Goal: Task Accomplishment & Management: Use online tool/utility

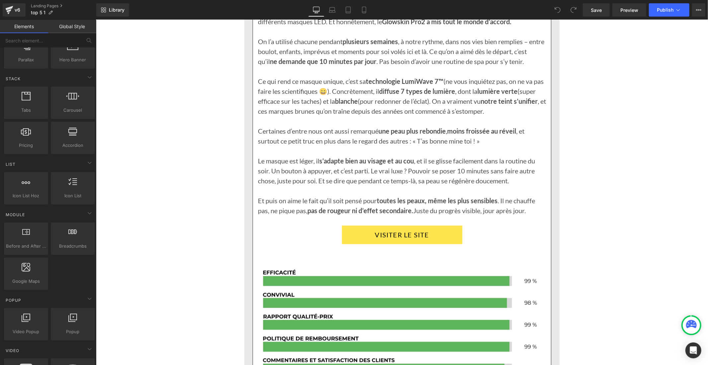
scroll to position [1106, 0]
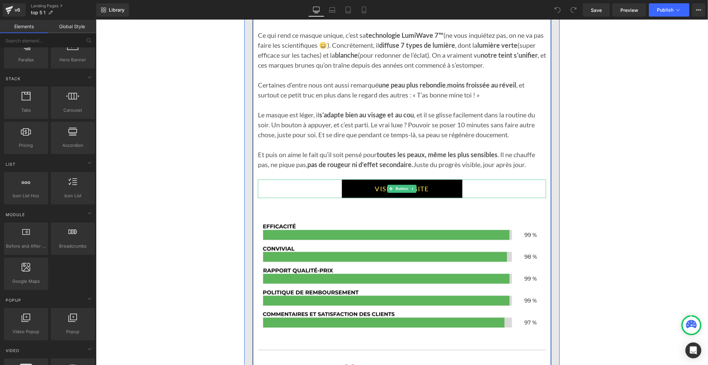
click at [370, 183] on link "VISITER LE SITE" at bounding box center [402, 188] width 120 height 19
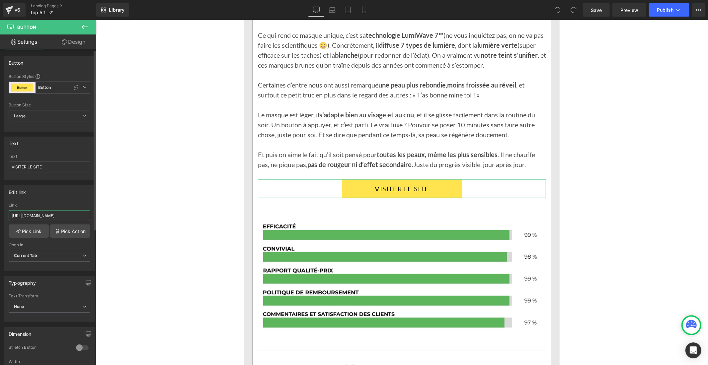
click at [47, 216] on input "[URL][DOMAIN_NAME]" at bounding box center [50, 215] width 82 height 11
paste input "1s0e30-pq"
type input "[URL][DOMAIN_NAME]"
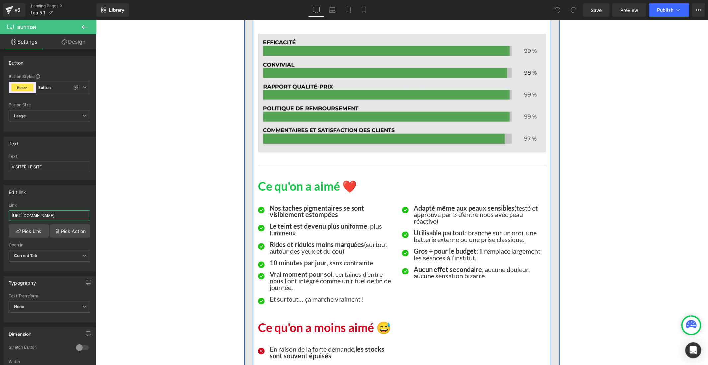
scroll to position [1438, 0]
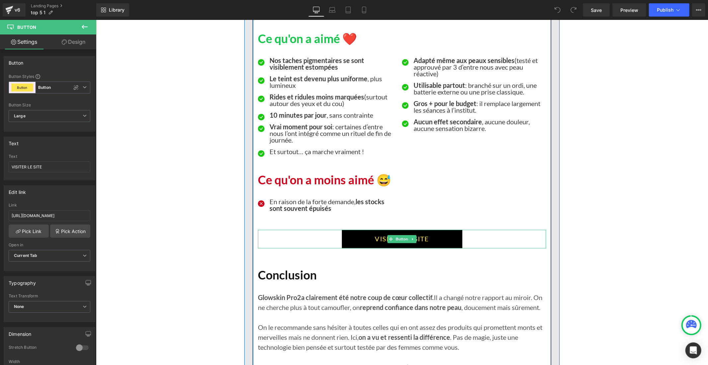
click at [415, 237] on link "VISITER LE SITE" at bounding box center [402, 239] width 120 height 19
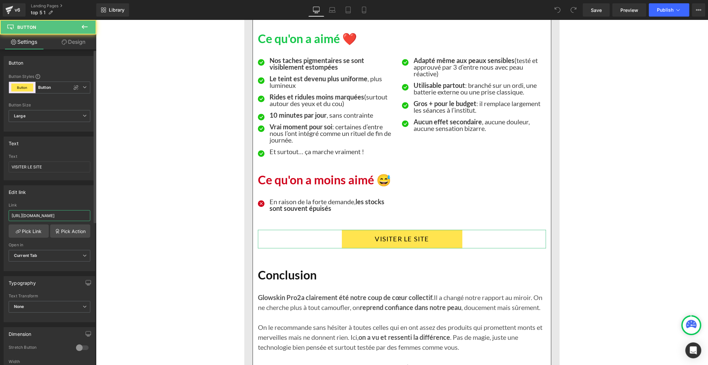
click at [51, 218] on input "[URL][DOMAIN_NAME]" at bounding box center [50, 215] width 82 height 11
type input "[URL][DOMAIN_NAME]"
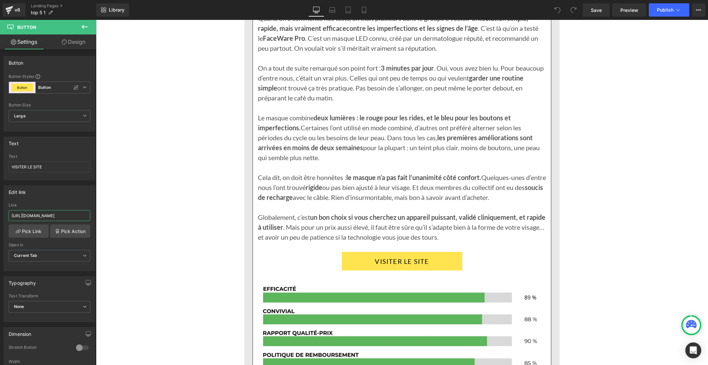
scroll to position [2249, 0]
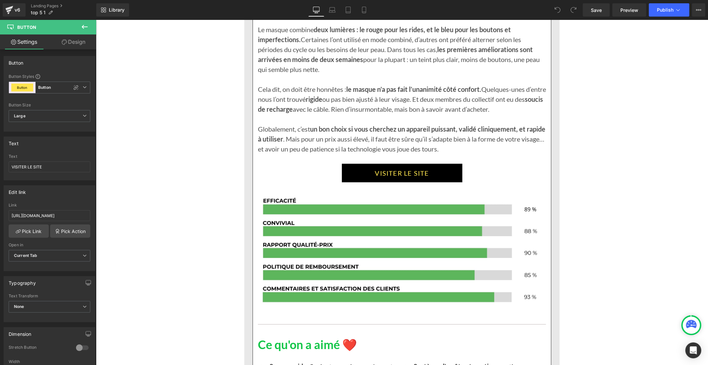
click at [363, 182] on link "VISITER LE SITE" at bounding box center [402, 173] width 120 height 19
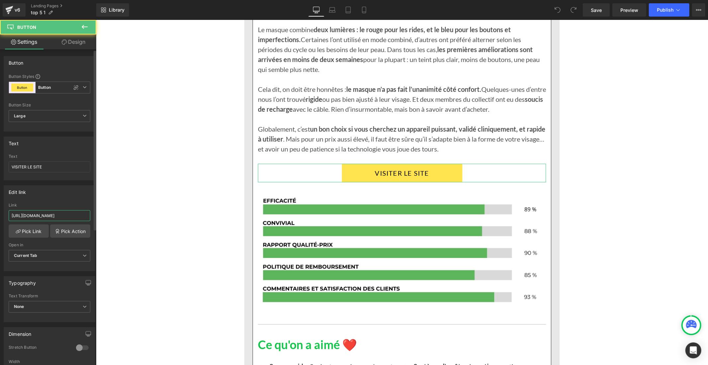
click at [35, 216] on input "[URL][DOMAIN_NAME]" at bounding box center [50, 215] width 82 height 11
paste input "1s0e30-pq"
type input "[URL][DOMAIN_NAME]"
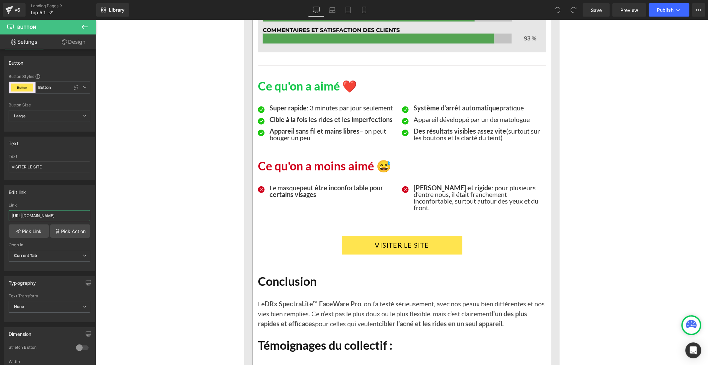
scroll to position [2581, 0]
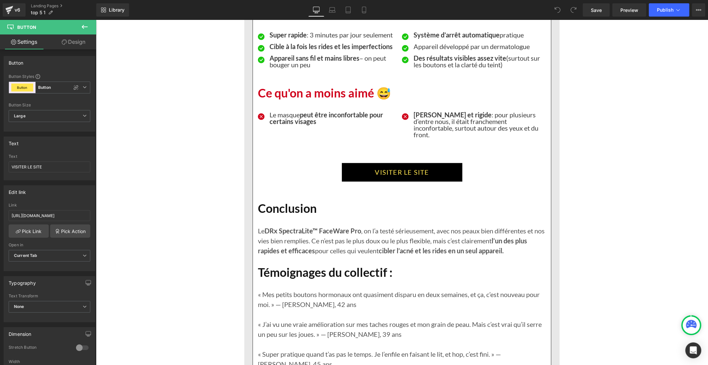
click at [358, 182] on link "VISITER LE SITE" at bounding box center [402, 172] width 120 height 19
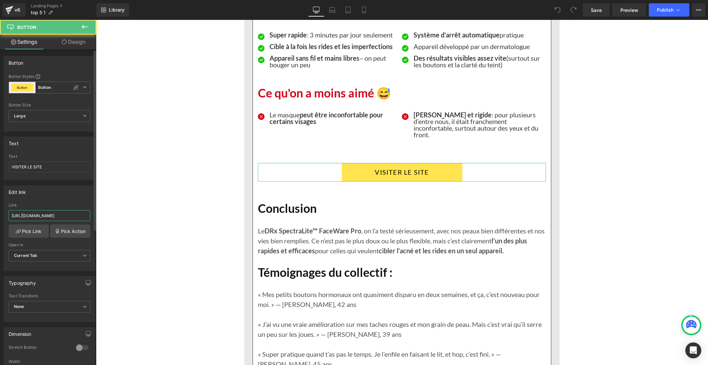
click at [37, 217] on input "[URL][DOMAIN_NAME]" at bounding box center [50, 215] width 82 height 11
paste input "1s0e30-pq"
type input "[URL][DOMAIN_NAME]"
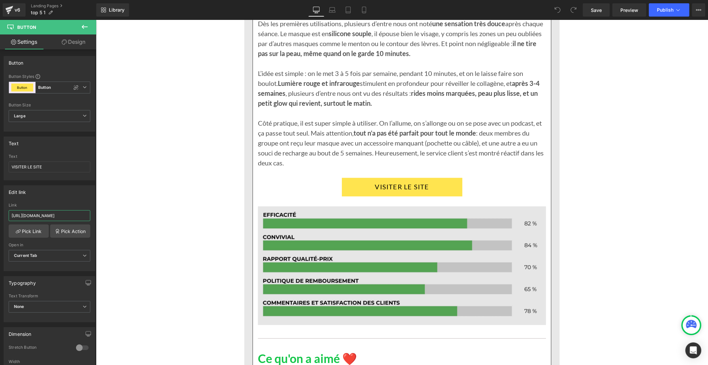
scroll to position [3245, 0]
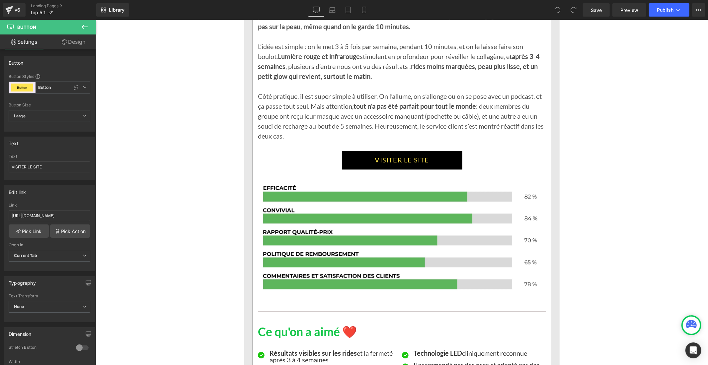
click at [360, 169] on link "VISITER LE SITE" at bounding box center [402, 160] width 120 height 19
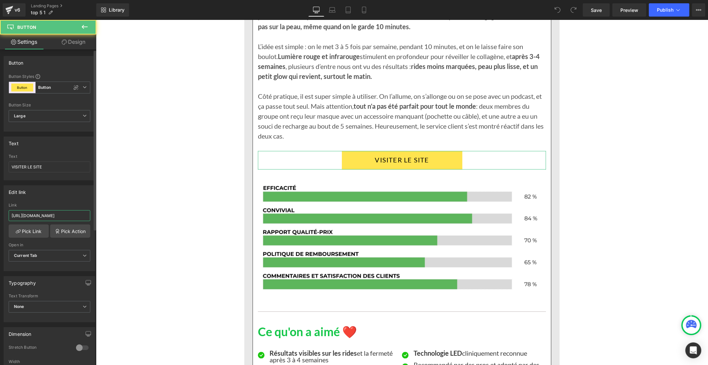
click at [41, 212] on input "[URL][DOMAIN_NAME]" at bounding box center [50, 215] width 82 height 11
paste input "1s0e30-pq"
type input "[URL][DOMAIN_NAME]"
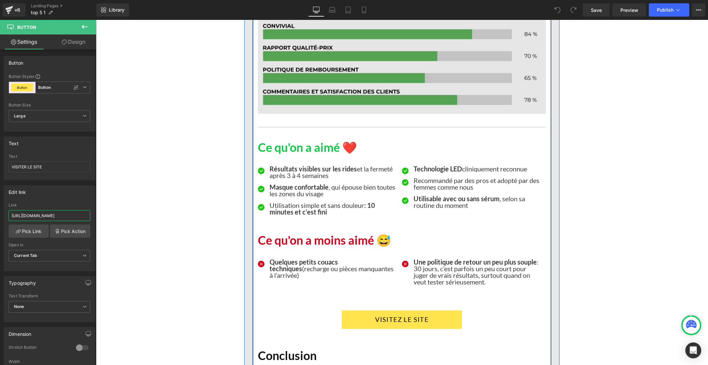
scroll to position [3613, 0]
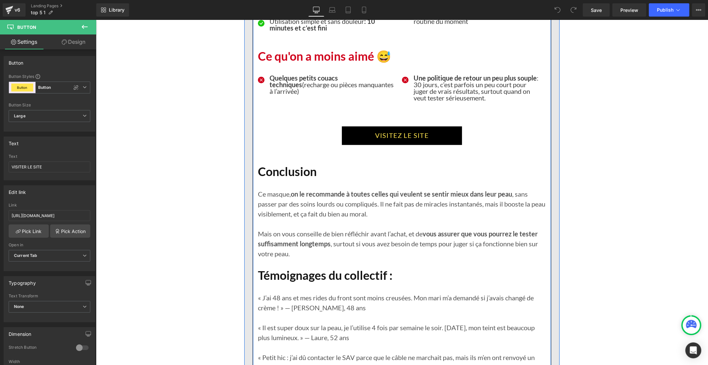
click at [362, 145] on link "VISITEZ LE SITE" at bounding box center [402, 135] width 120 height 19
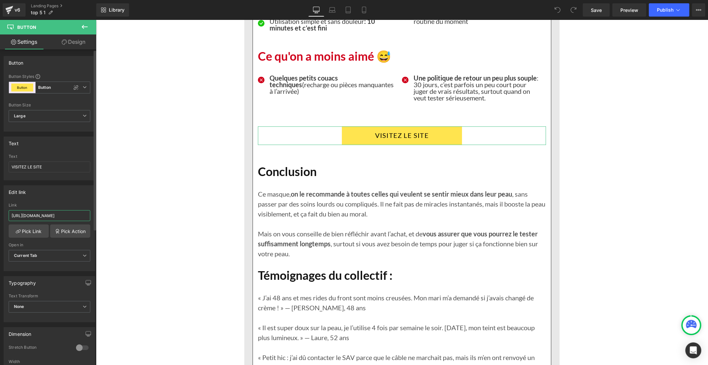
click at [44, 216] on input "[URL][DOMAIN_NAME]" at bounding box center [50, 215] width 82 height 11
type input "[URL][DOMAIN_NAME]"
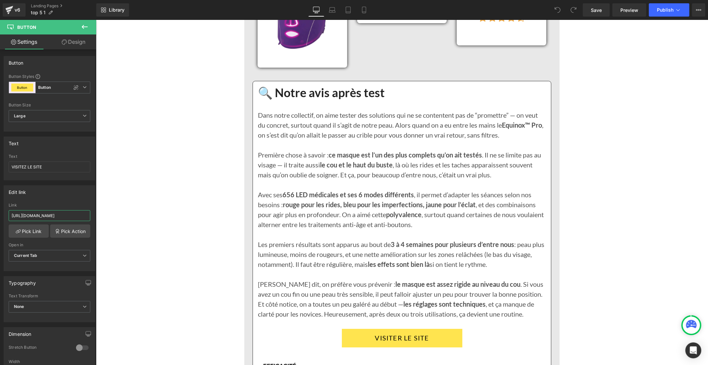
scroll to position [4204, 0]
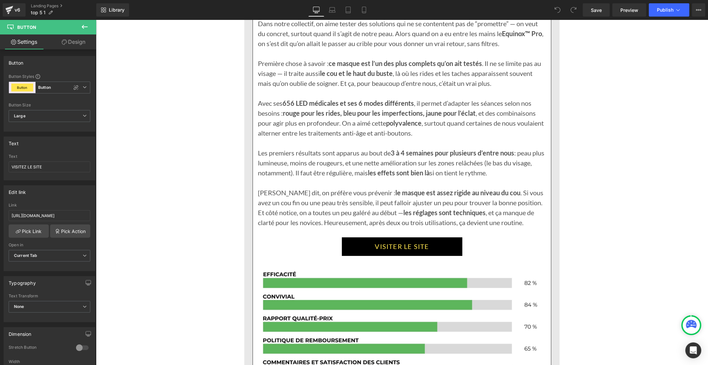
click at [367, 255] on link "VISITER LE SITE" at bounding box center [402, 246] width 120 height 19
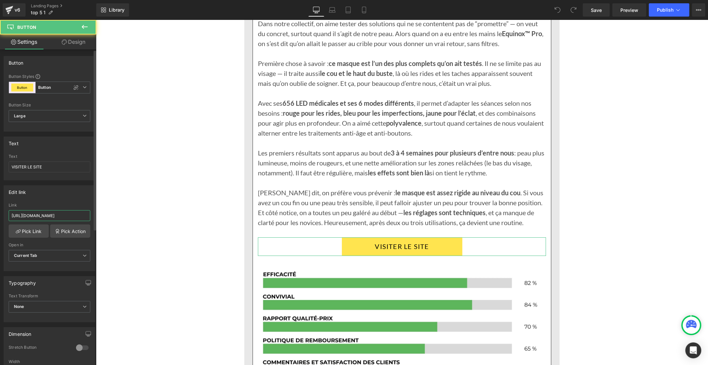
click at [28, 211] on input "[URL][DOMAIN_NAME]" at bounding box center [50, 215] width 82 height 11
paste input "1s0e30-pq"
type input "[URL][DOMAIN_NAME]"
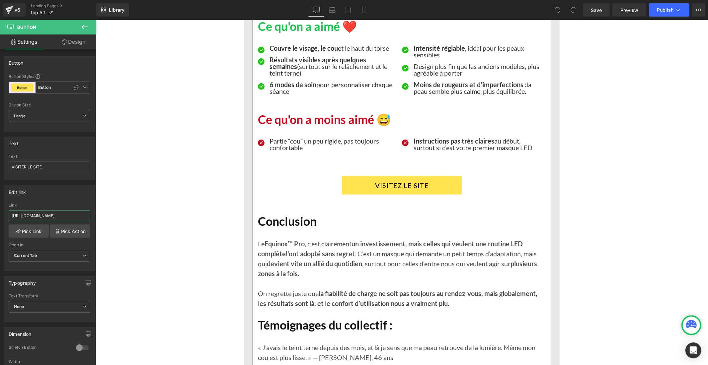
scroll to position [4609, 0]
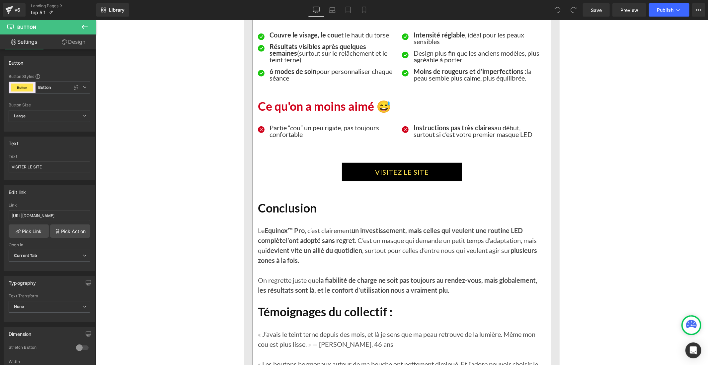
click at [357, 179] on link "VISITEZ LE SITE" at bounding box center [402, 172] width 120 height 19
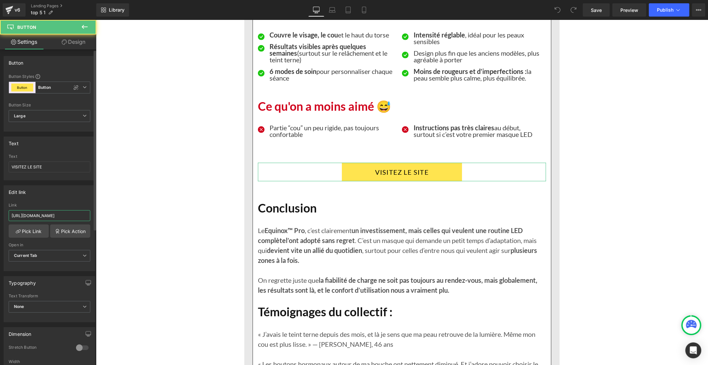
click at [29, 215] on input "[URL][DOMAIN_NAME]" at bounding box center [50, 215] width 82 height 11
type input "[URL][DOMAIN_NAME]"
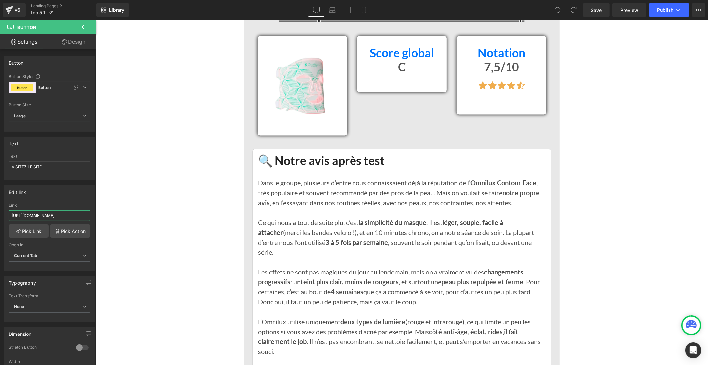
scroll to position [5199, 0]
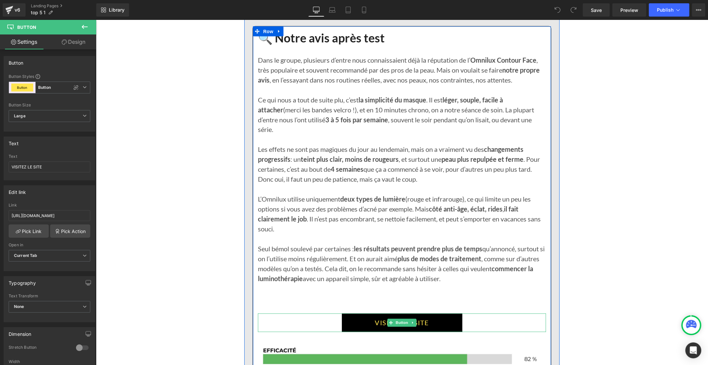
click at [346, 323] on link "VISITER LE SITE" at bounding box center [402, 323] width 120 height 19
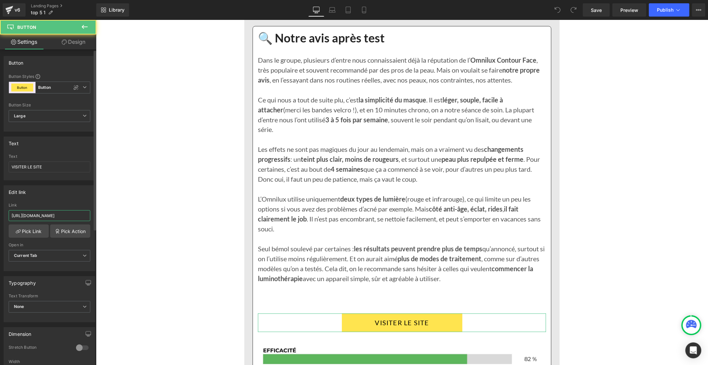
click at [45, 219] on input "[URL][DOMAIN_NAME]" at bounding box center [50, 215] width 82 height 11
type input "[URL][DOMAIN_NAME]"
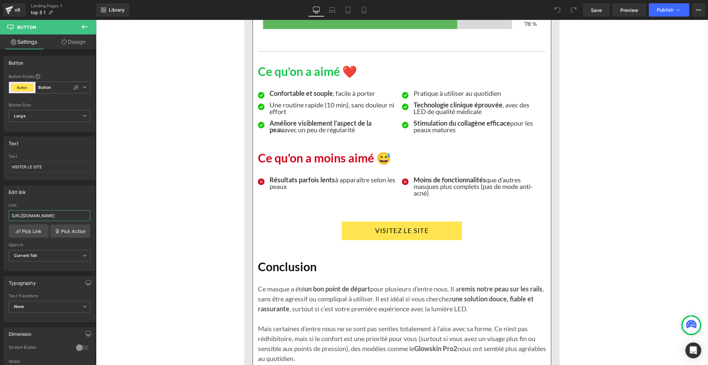
scroll to position [5642, 0]
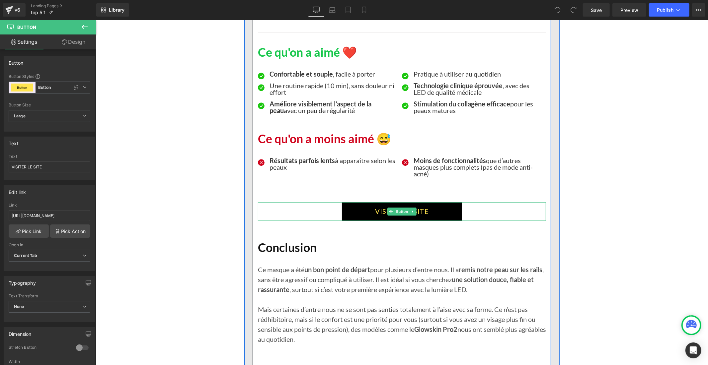
click at [347, 210] on link "VISITEZ LE SITE" at bounding box center [402, 211] width 120 height 19
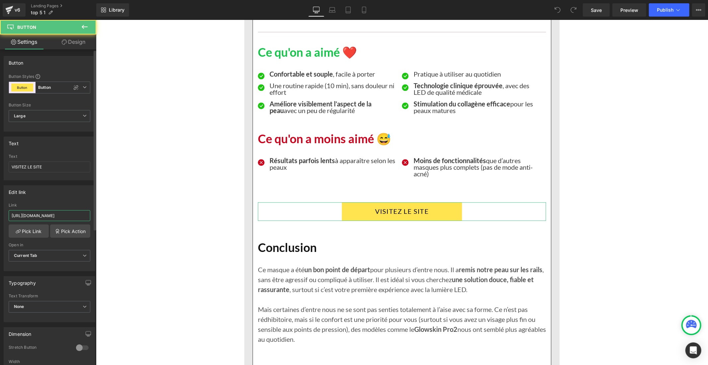
click at [41, 213] on input "[URL][DOMAIN_NAME]" at bounding box center [50, 215] width 82 height 11
type input "[URL][DOMAIN_NAME]"
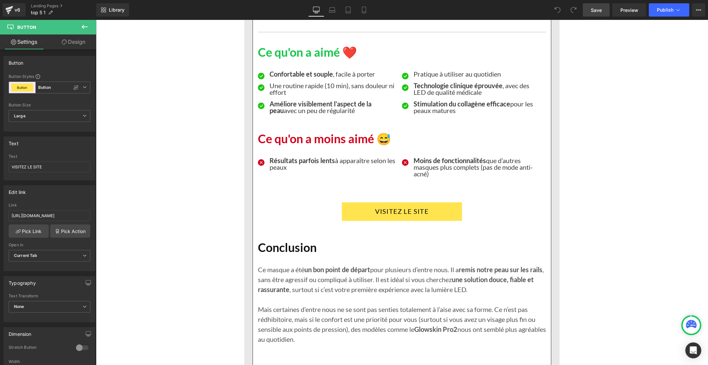
click at [599, 13] on span "Save" at bounding box center [596, 10] width 11 height 7
click at [661, 11] on span "Publish" at bounding box center [665, 9] width 17 height 5
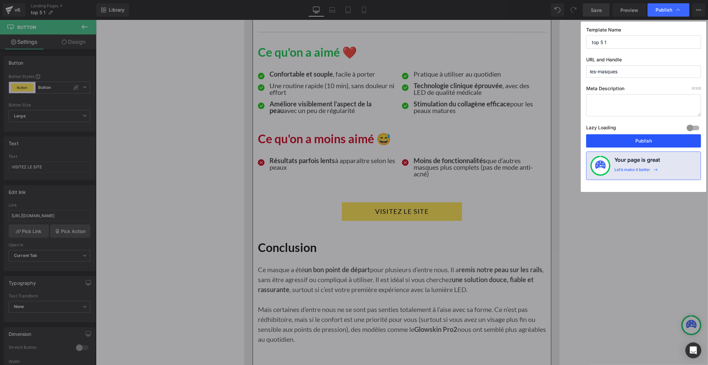
click at [629, 140] on button "Publish" at bounding box center [643, 140] width 115 height 13
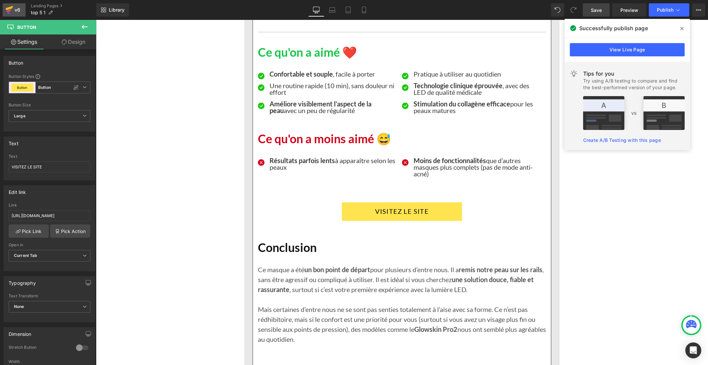
click at [12, 4] on icon at bounding box center [9, 10] width 8 height 17
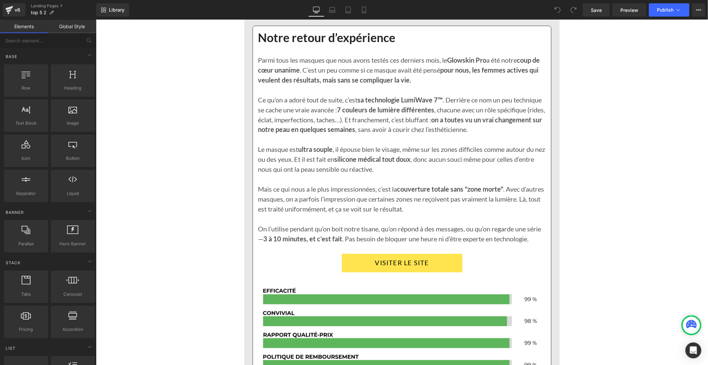
scroll to position [1069, 0]
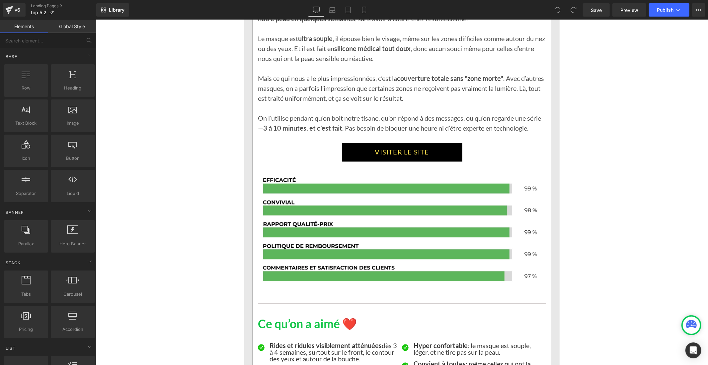
click at [376, 151] on link "VISITER LE SITE" at bounding box center [402, 152] width 120 height 19
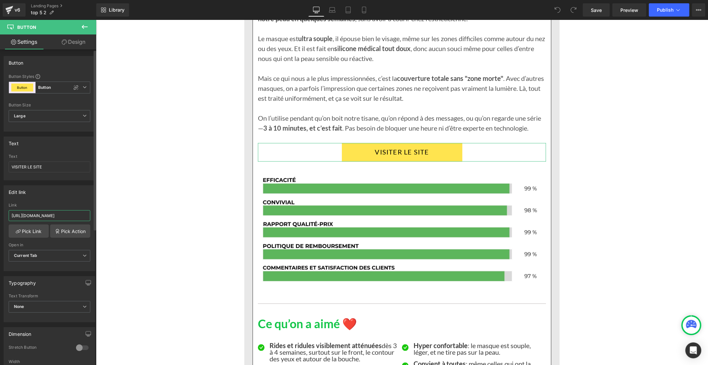
click at [38, 216] on input "[URL][DOMAIN_NAME]" at bounding box center [50, 215] width 82 height 11
type input "[URL][DOMAIN_NAME]"
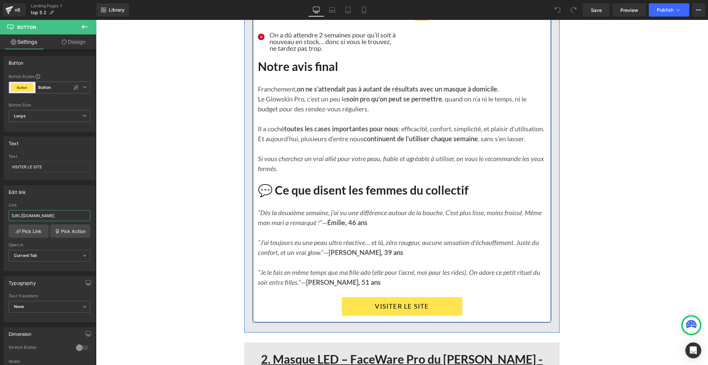
scroll to position [1549, 0]
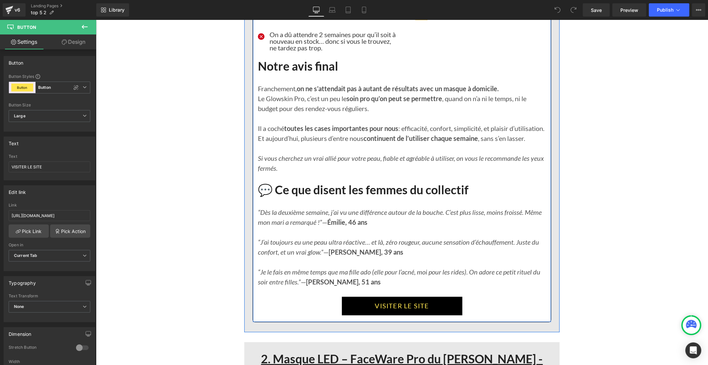
click at [361, 313] on link "VISITER LE SITE" at bounding box center [402, 306] width 120 height 19
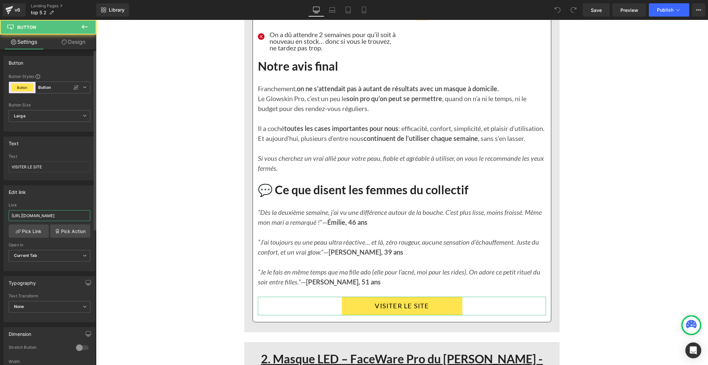
click at [52, 218] on input "[URL][DOMAIN_NAME]" at bounding box center [50, 215] width 82 height 11
type input "[URL][DOMAIN_NAME]"
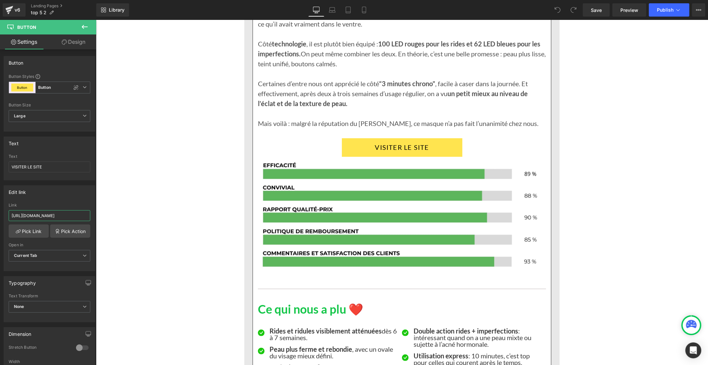
scroll to position [2175, 0]
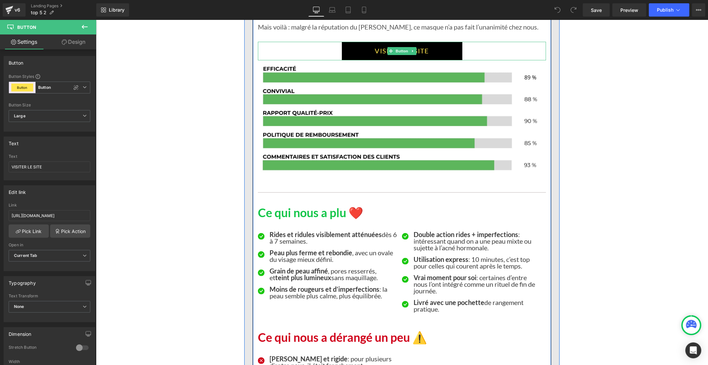
click at [358, 60] on link "VISITER LE SITE" at bounding box center [402, 50] width 120 height 19
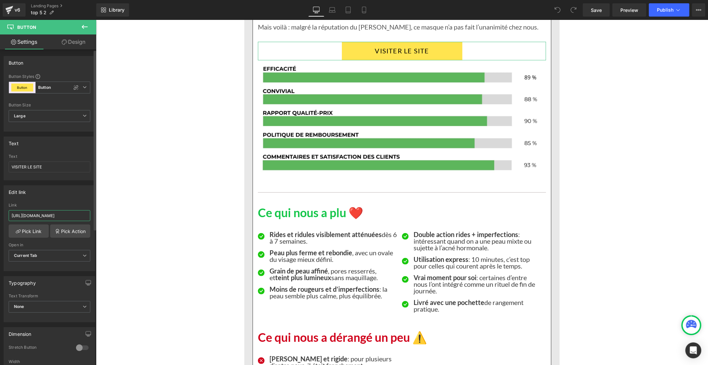
click at [45, 214] on input "[URL][DOMAIN_NAME]" at bounding box center [50, 215] width 82 height 11
paste input "1s0e30-pq"
type input "[URL][DOMAIN_NAME]"
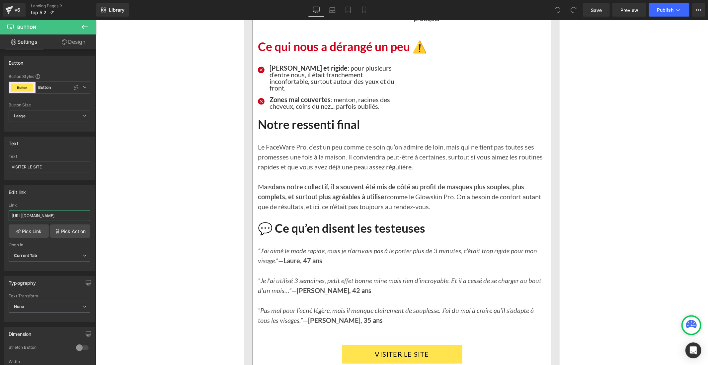
scroll to position [2544, 0]
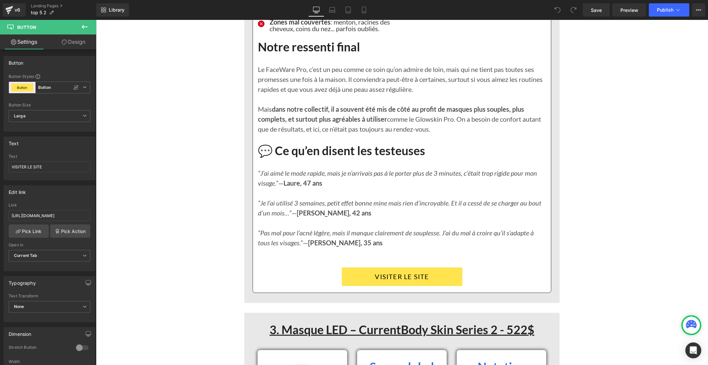
click at [360, 279] on link "VISITER LE SITE" at bounding box center [402, 276] width 120 height 19
click at [68, 218] on input "[URL][DOMAIN_NAME]" at bounding box center [50, 215] width 82 height 11
type input "[URL][DOMAIN_NAME]"
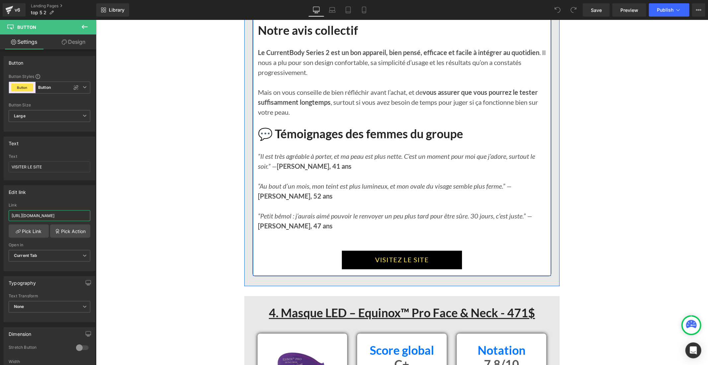
scroll to position [3540, 0]
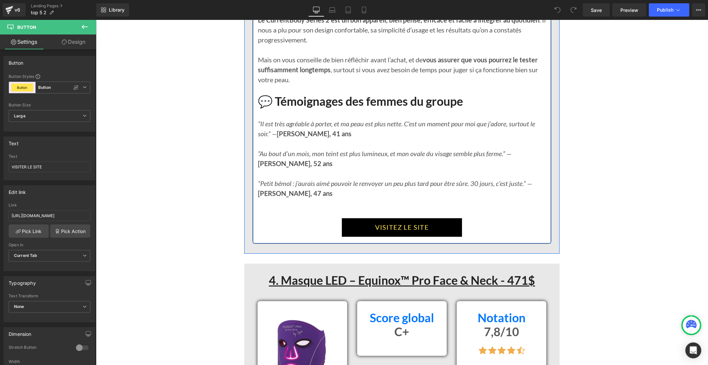
click at [366, 235] on link "VISITEZ LE SITE" at bounding box center [402, 227] width 120 height 19
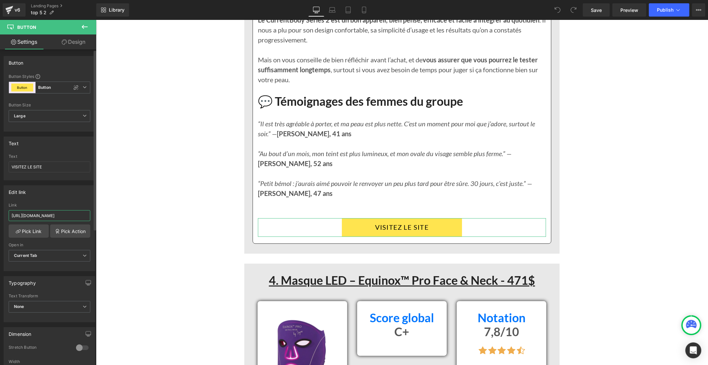
click at [43, 218] on input "[URL][DOMAIN_NAME]" at bounding box center [50, 215] width 82 height 11
paste input "1s0e30-pq"
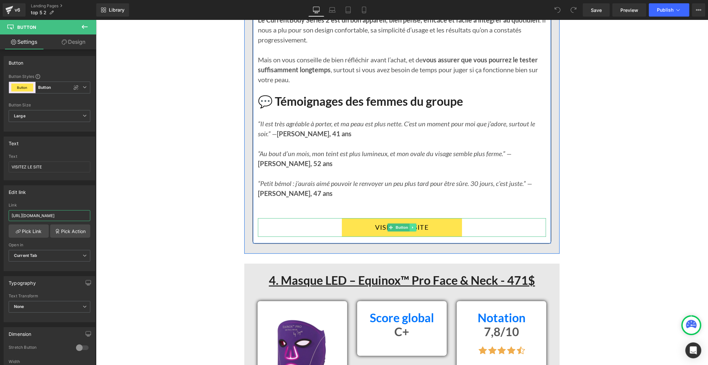
type input "[URL][DOMAIN_NAME]"
click at [411, 229] on icon at bounding box center [413, 227] width 4 height 4
click at [407, 229] on icon at bounding box center [409, 227] width 4 height 4
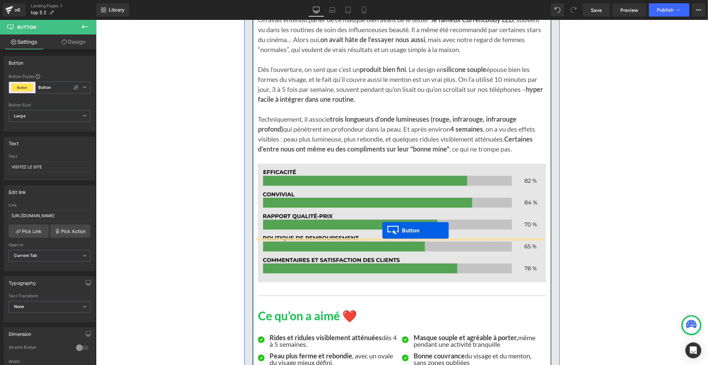
scroll to position [3024, 0]
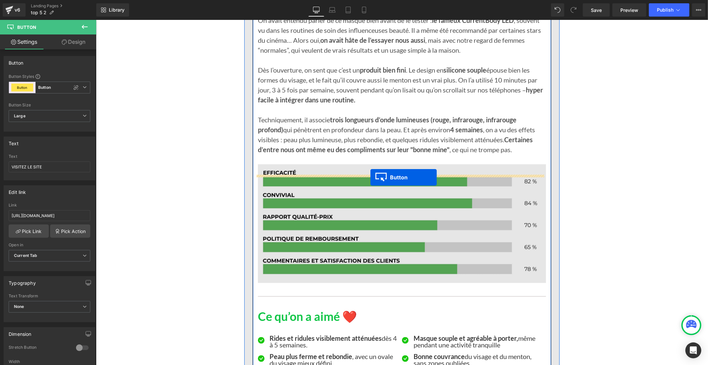
drag, startPoint x: 388, startPoint y: 265, endPoint x: 370, endPoint y: 177, distance: 89.8
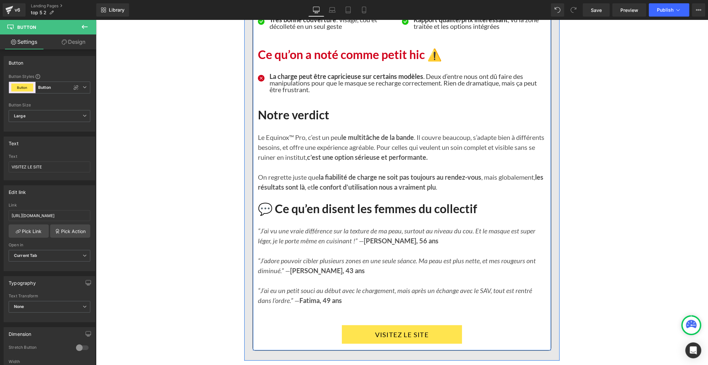
scroll to position [4499, 0]
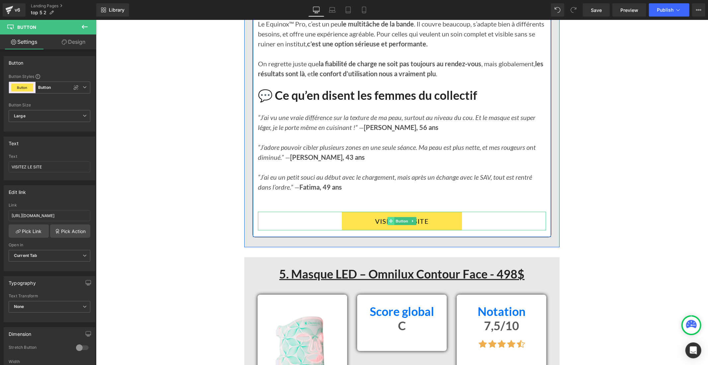
click at [389, 223] on icon at bounding box center [391, 221] width 4 height 4
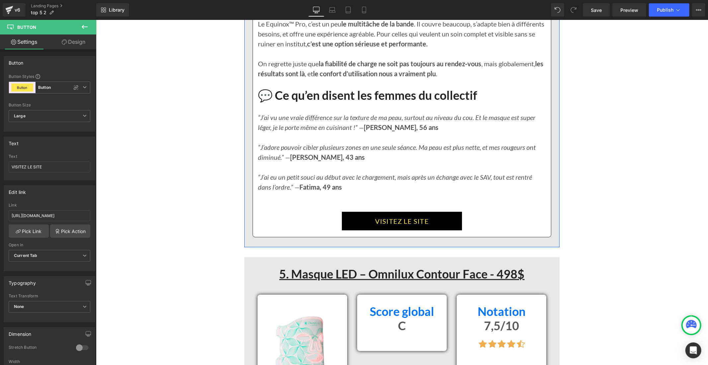
click at [351, 230] on link "VISITEZ LE SITE" at bounding box center [402, 221] width 120 height 19
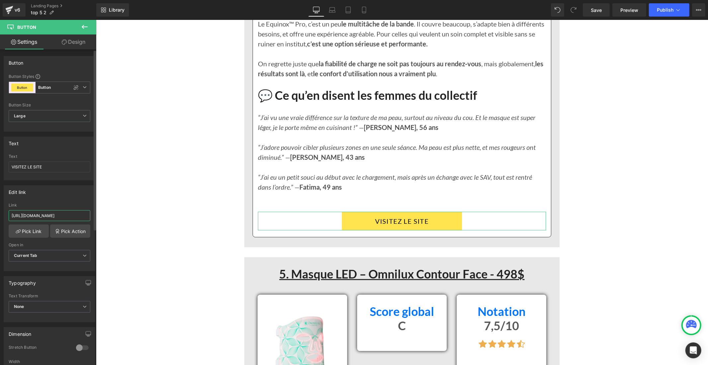
click at [44, 215] on input "[URL][DOMAIN_NAME]" at bounding box center [50, 215] width 82 height 11
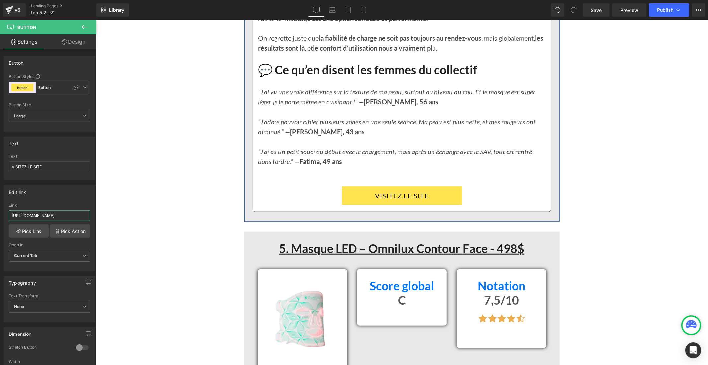
scroll to position [4535, 0]
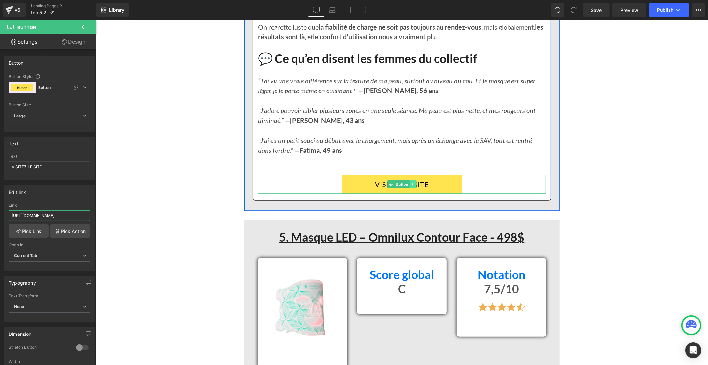
type input "[URL][DOMAIN_NAME]"
click at [411, 186] on icon at bounding box center [413, 184] width 4 height 4
click at [407, 186] on icon at bounding box center [409, 185] width 4 height 4
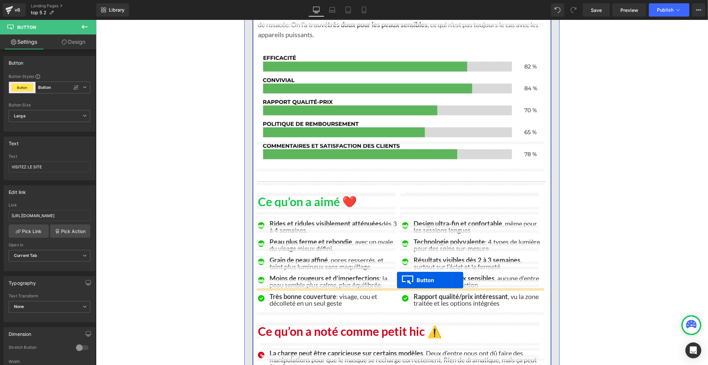
scroll to position [4056, 0]
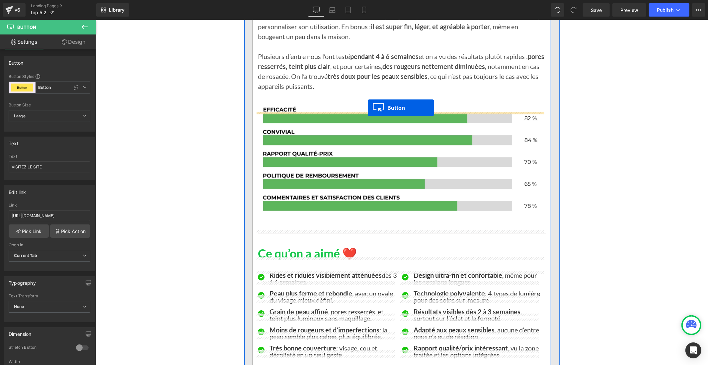
drag, startPoint x: 386, startPoint y: 223, endPoint x: 366, endPoint y: 108, distance: 116.2
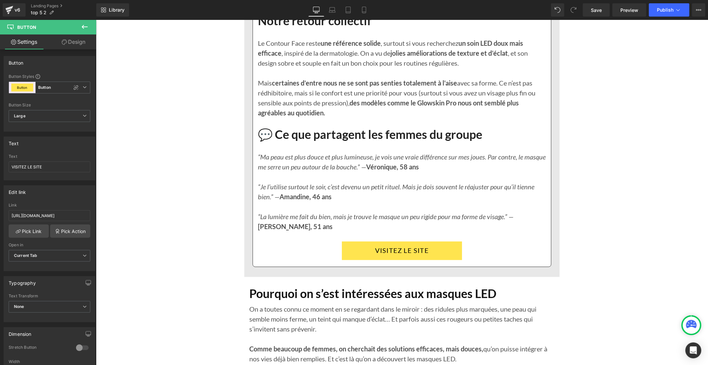
scroll to position [5494, 0]
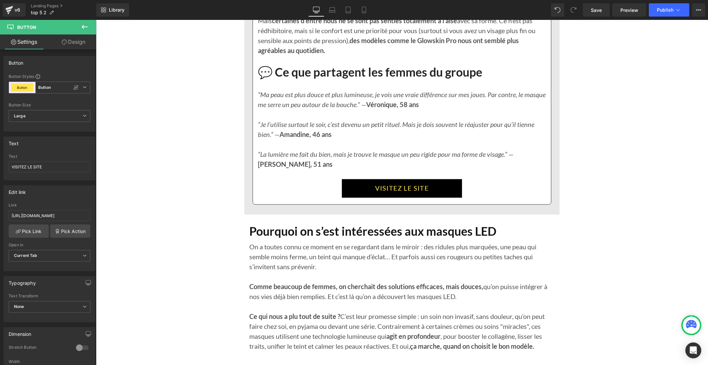
drag, startPoint x: 362, startPoint y: 200, endPoint x: 353, endPoint y: 196, distance: 10.1
click at [362, 197] on link "VISITEZ LE SITE" at bounding box center [402, 188] width 120 height 19
click at [51, 212] on input "[URL][DOMAIN_NAME]" at bounding box center [50, 215] width 82 height 11
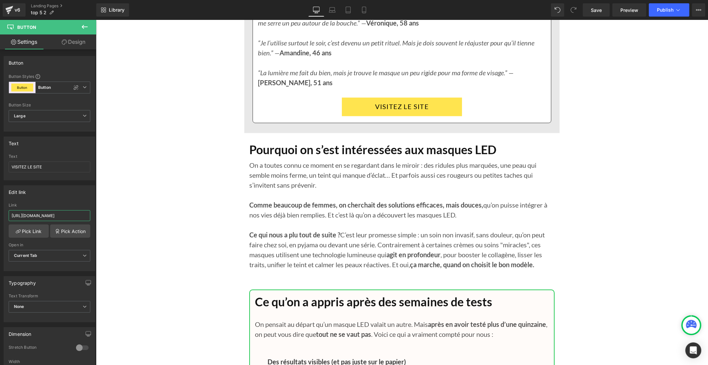
scroll to position [5642, 0]
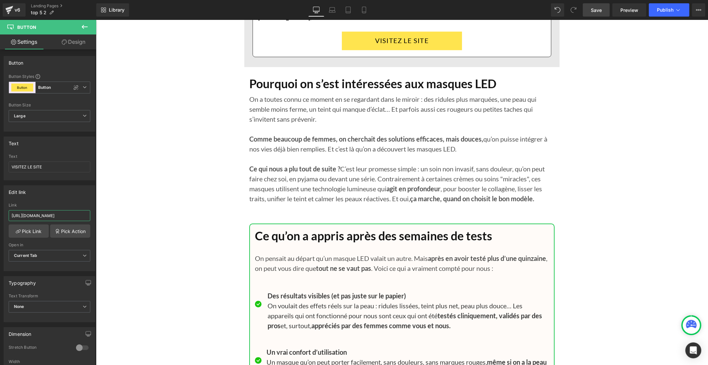
type input "[URL][DOMAIN_NAME]"
click at [593, 11] on span "Save" at bounding box center [596, 10] width 11 height 7
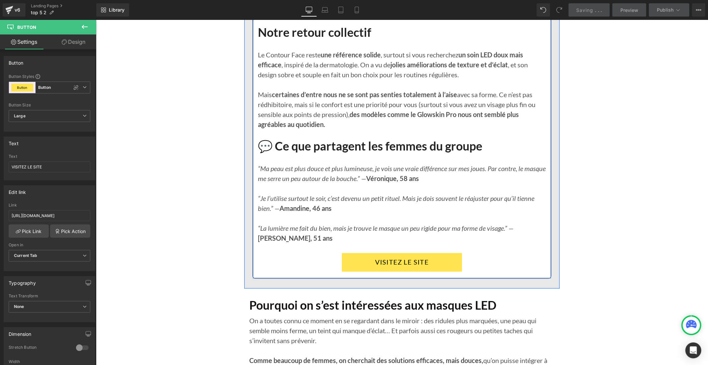
scroll to position [5421, 0]
click at [412, 263] on icon at bounding box center [412, 262] width 1 height 2
click at [407, 264] on icon at bounding box center [409, 262] width 4 height 4
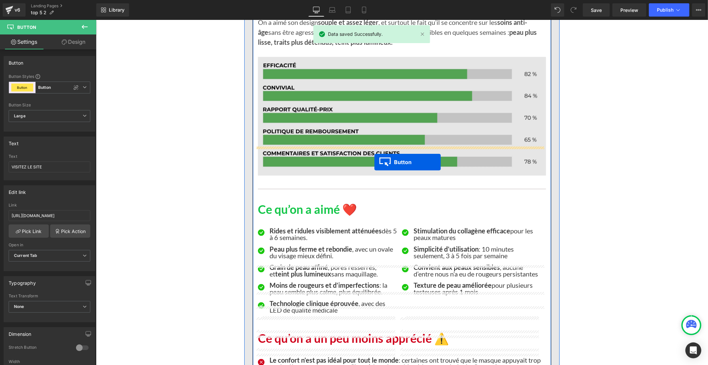
scroll to position [4965, 0]
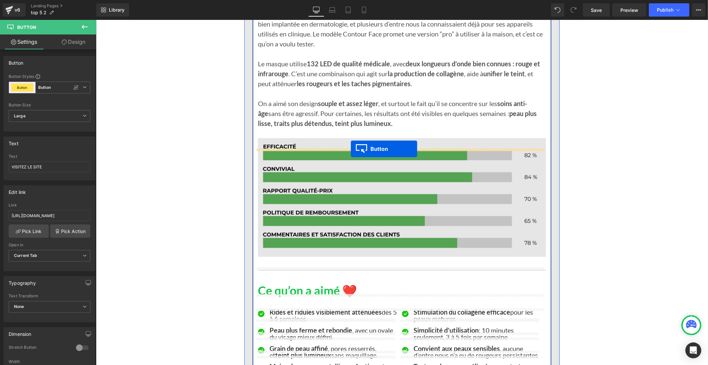
drag, startPoint x: 388, startPoint y: 164, endPoint x: 350, endPoint y: 148, distance: 40.9
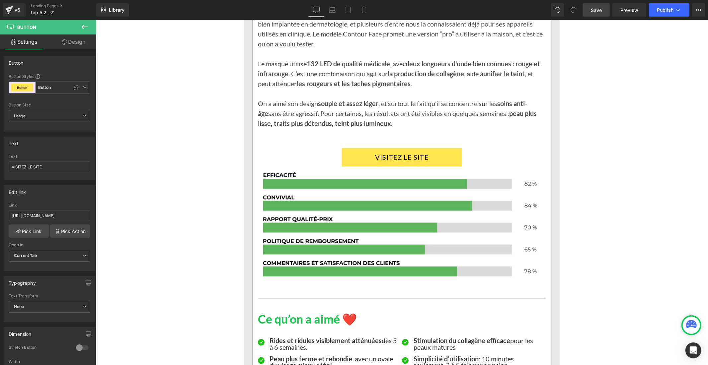
click at [589, 4] on link "Save" at bounding box center [596, 9] width 27 height 13
click at [666, 8] on span "Publish" at bounding box center [665, 9] width 17 height 5
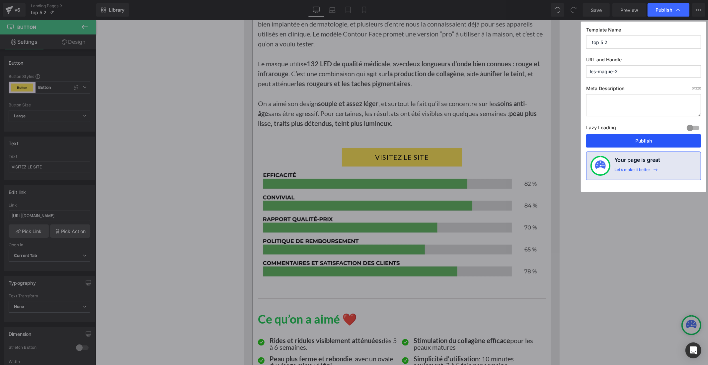
click at [618, 138] on button "Publish" at bounding box center [643, 140] width 115 height 13
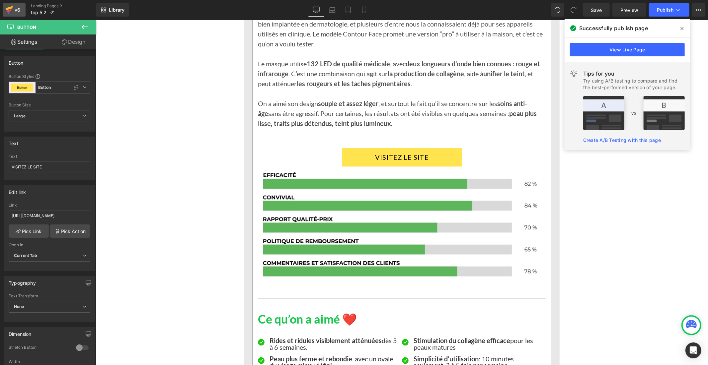
click at [8, 12] on icon at bounding box center [9, 10] width 5 height 3
